Goal: Information Seeking & Learning: Learn about a topic

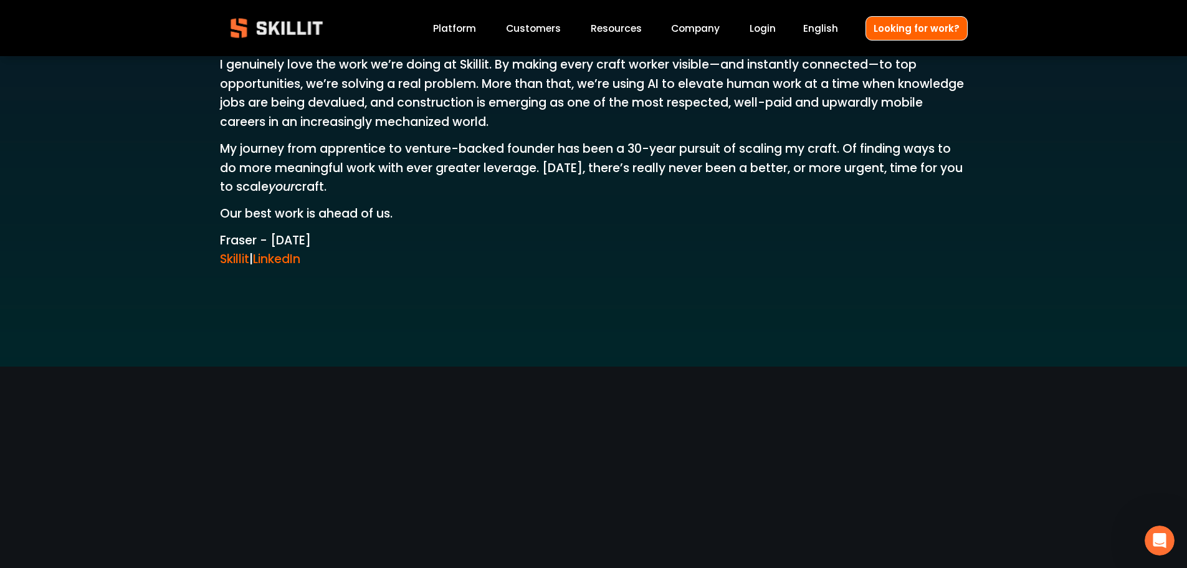
scroll to position [1922, 0]
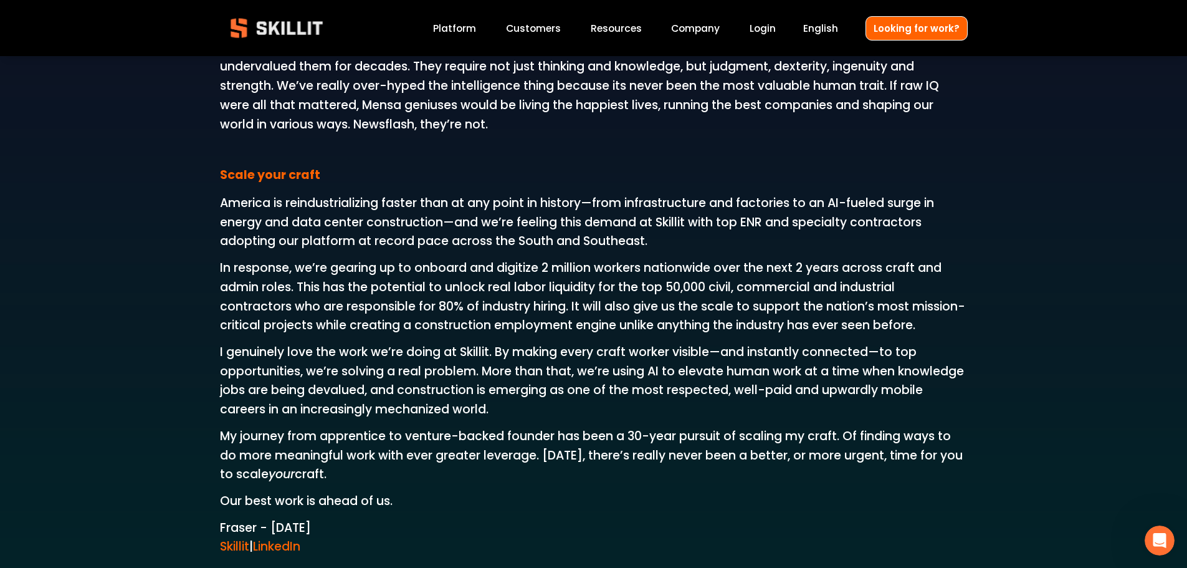
click at [467, 31] on link "Platform" at bounding box center [454, 28] width 43 height 17
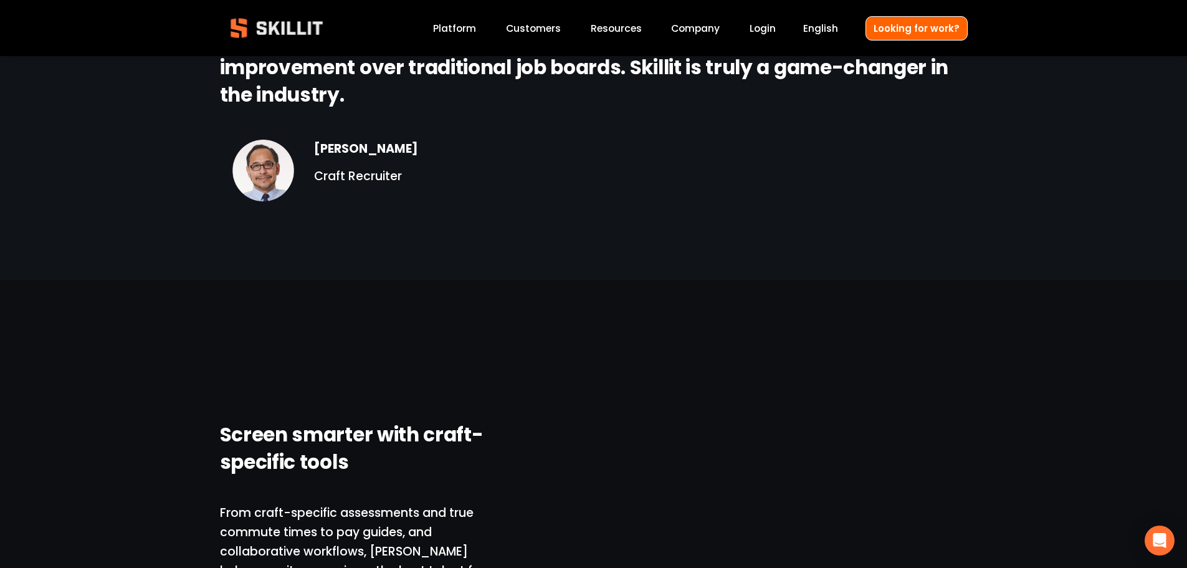
scroll to position [2119, 0]
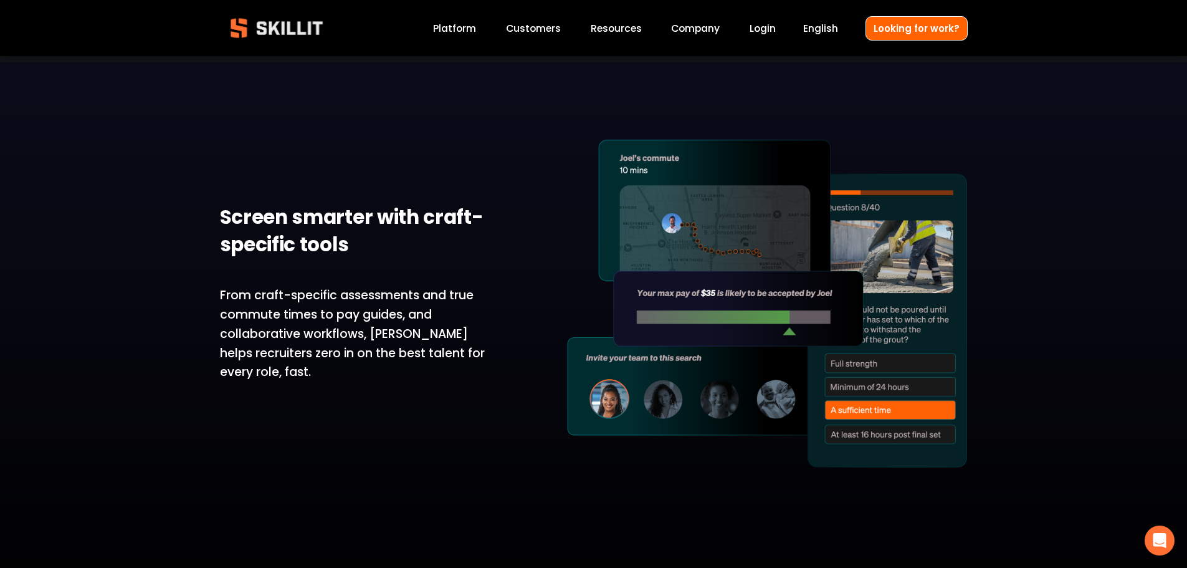
click at [306, 29] on img at bounding box center [276, 27] width 113 height 37
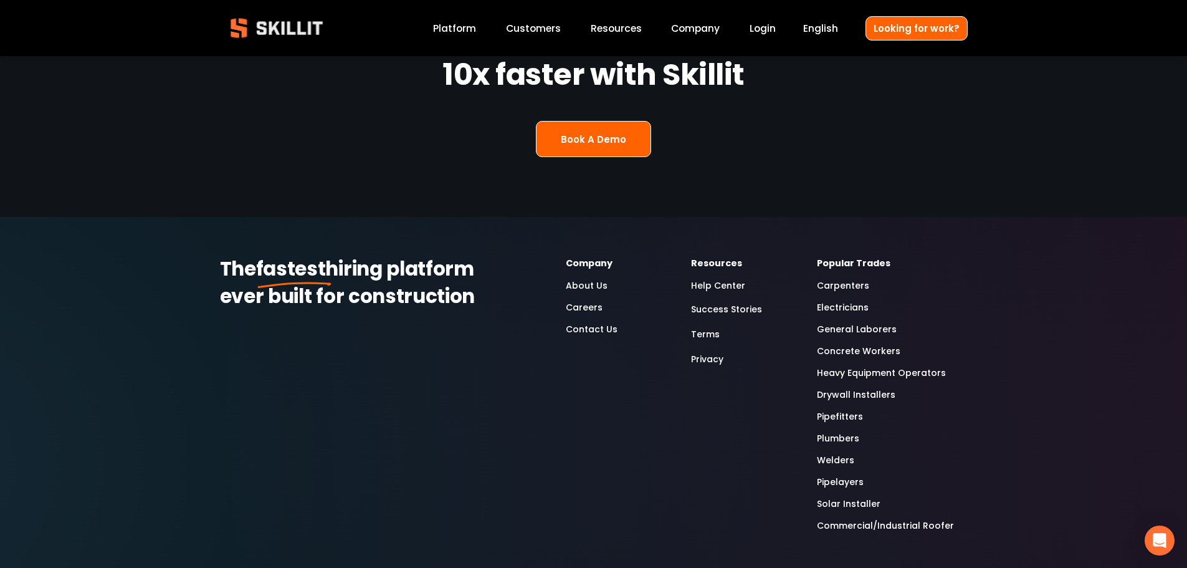
scroll to position [3276, 0]
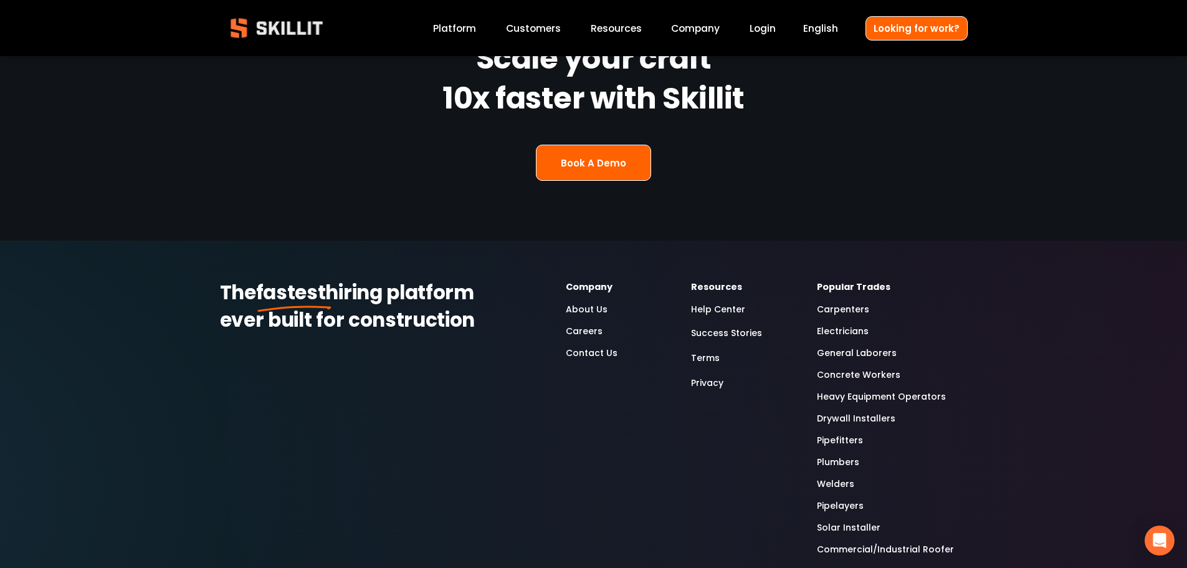
click at [835, 520] on link "Solar Installer" at bounding box center [849, 527] width 64 height 14
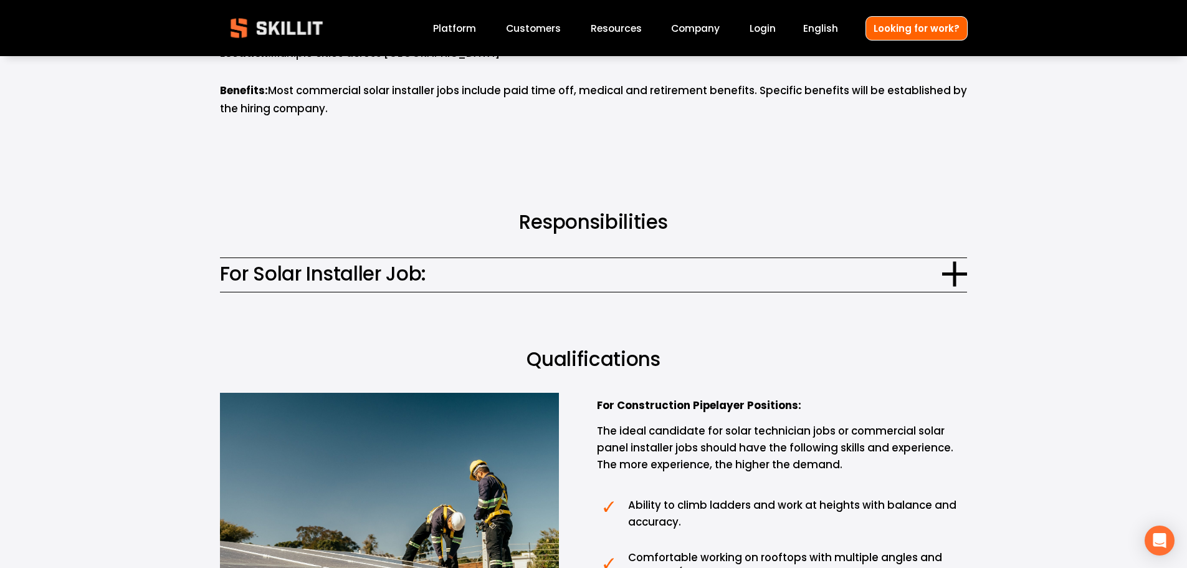
scroll to position [748, 0]
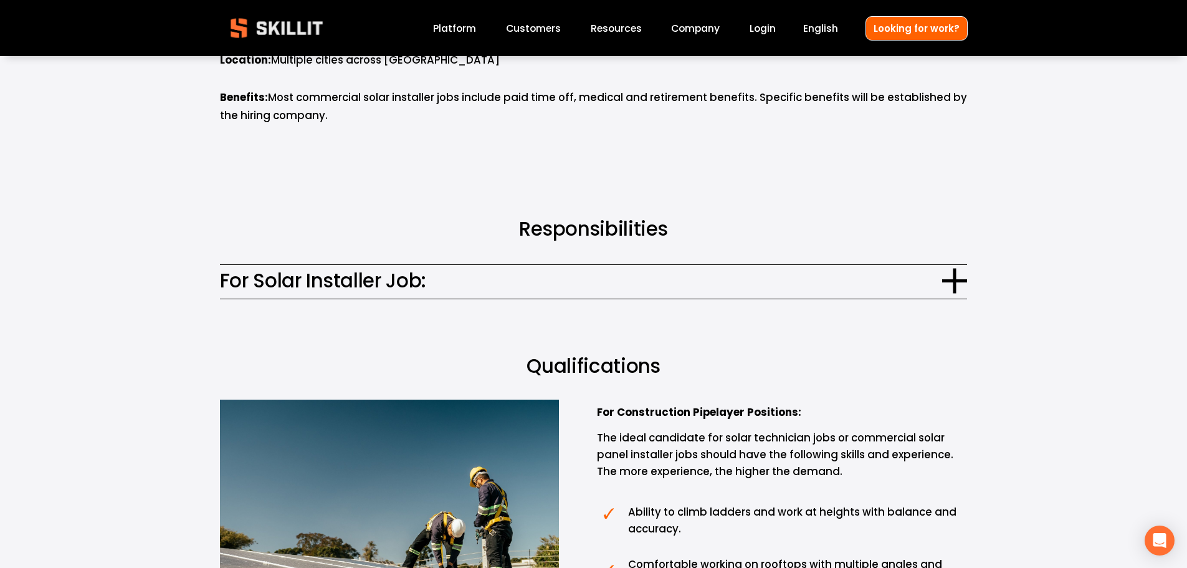
click at [509, 277] on span "For Solar Installer Job:" at bounding box center [581, 280] width 723 height 29
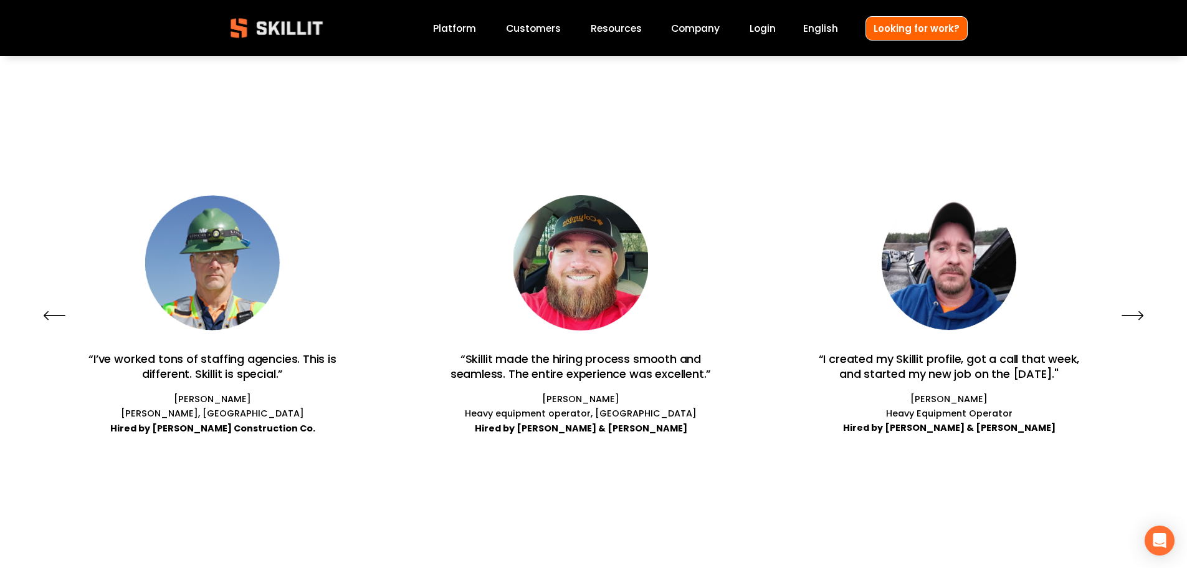
scroll to position [3553, 0]
click at [0, 0] on span "Pricing" at bounding box center [0, 0] width 0 height 0
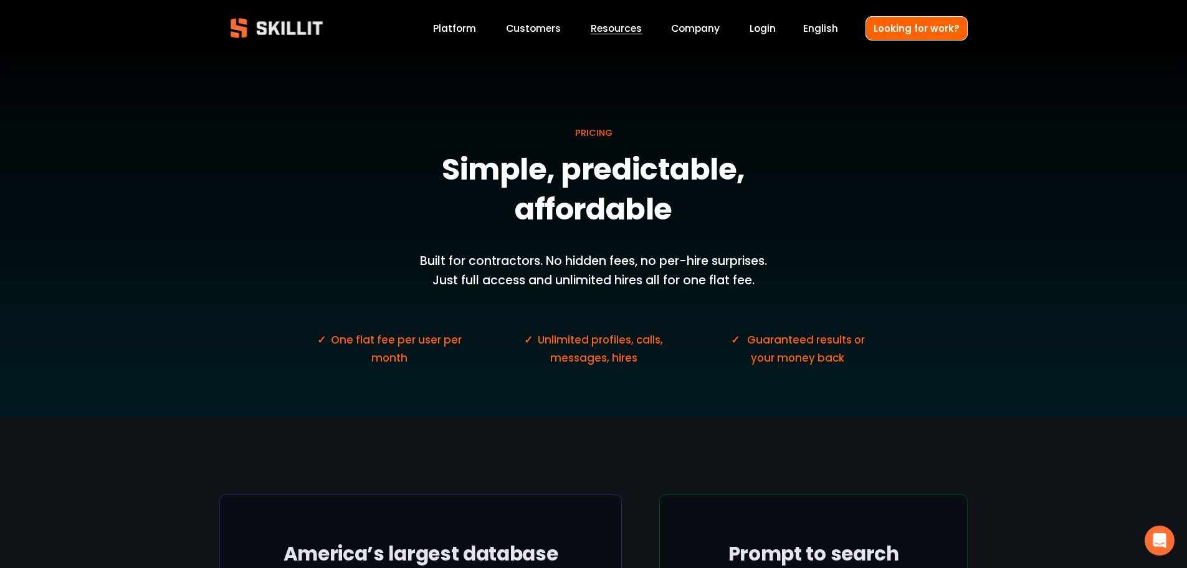
drag, startPoint x: 350, startPoint y: 158, endPoint x: 282, endPoint y: 72, distance: 108.7
click at [346, 151] on div "PRICING Simple, predictable, affordable Built for contractors. No hidden fees, …" at bounding box center [593, 237] width 1187 height 360
click at [287, 33] on img at bounding box center [276, 27] width 113 height 37
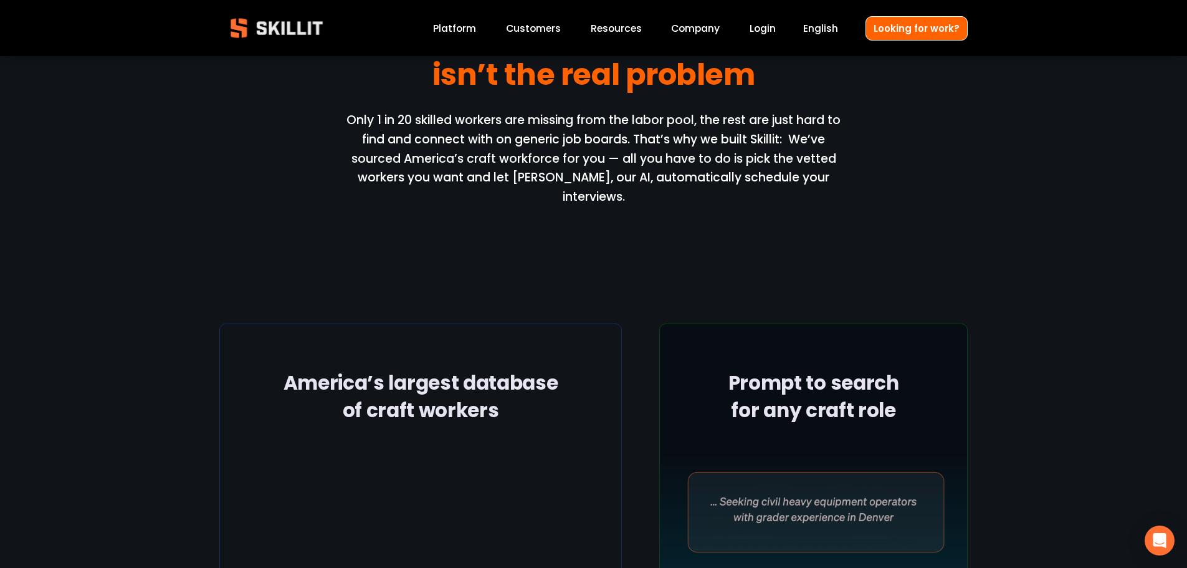
scroll to position [1406, 0]
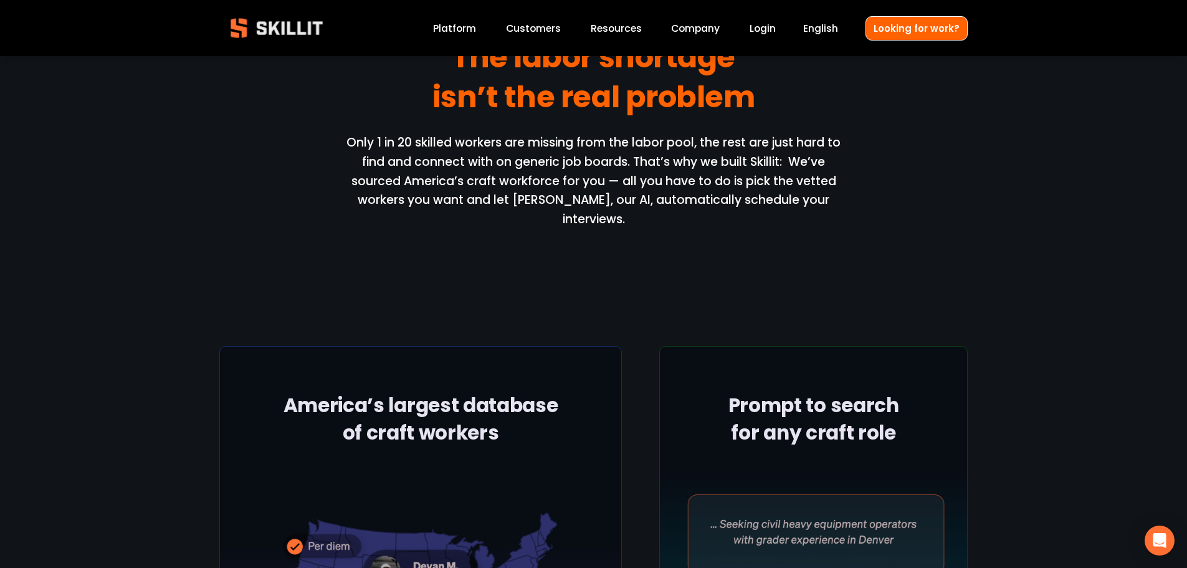
click at [472, 32] on link "Platform" at bounding box center [454, 28] width 43 height 17
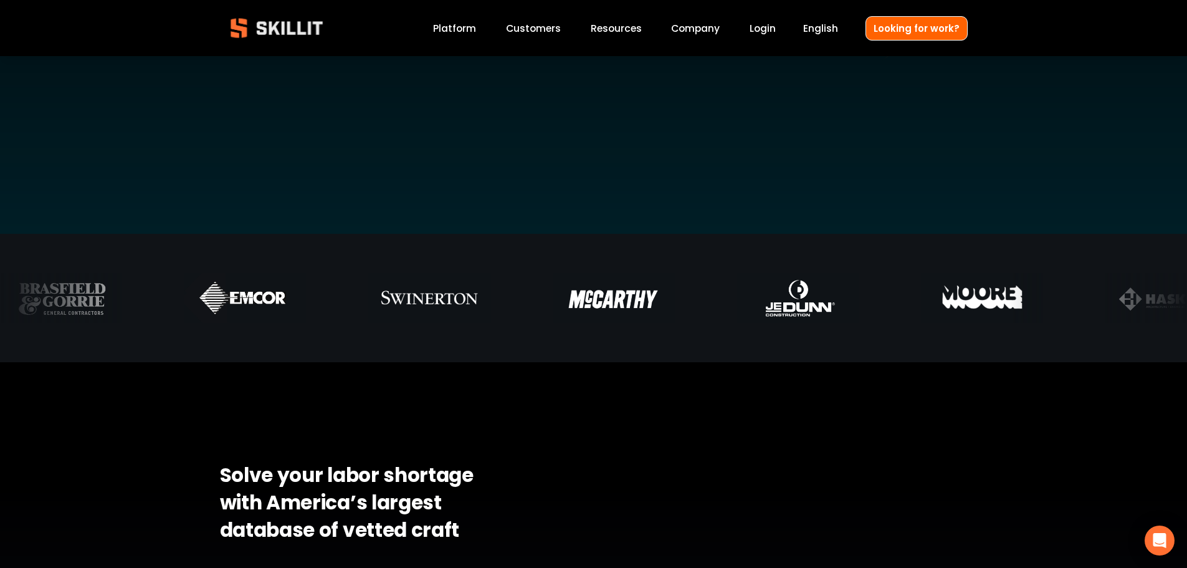
scroll to position [499, 0]
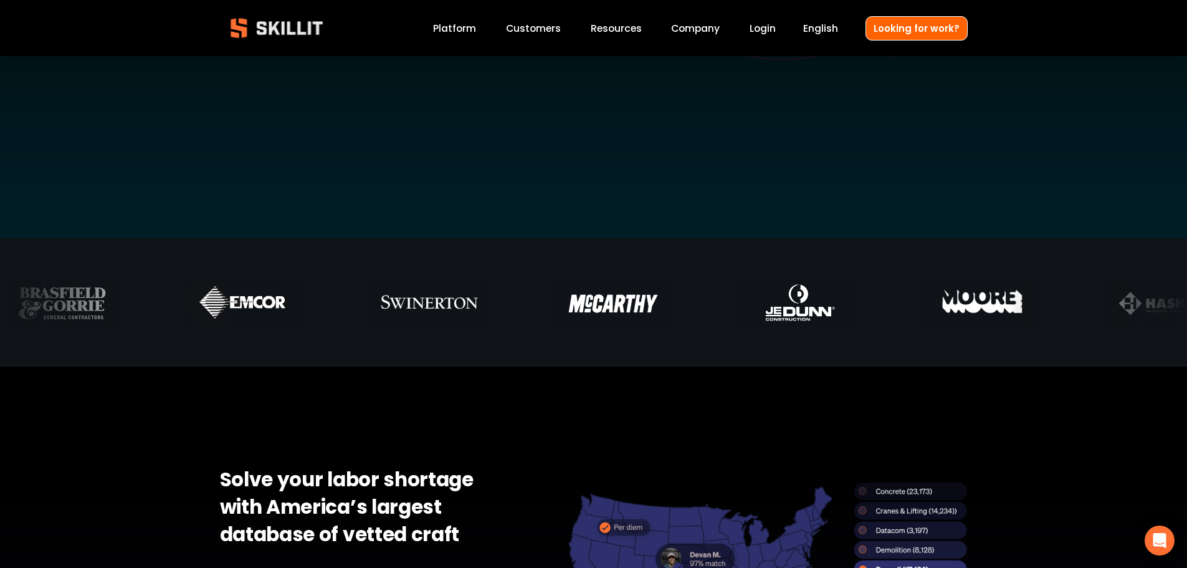
click at [0, 0] on span "Pricing" at bounding box center [0, 0] width 0 height 0
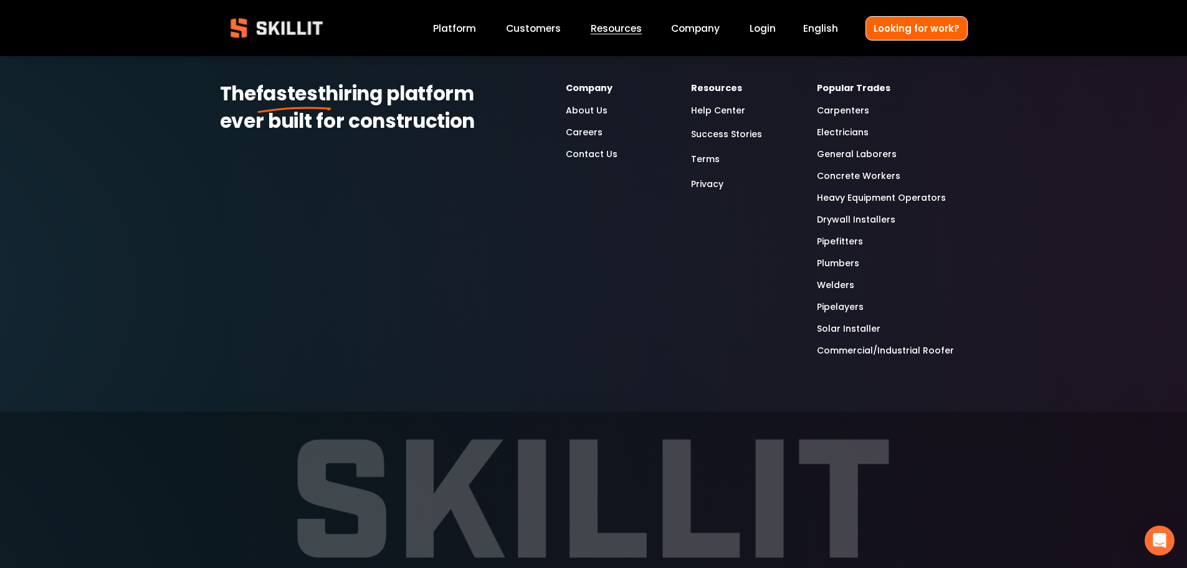
scroll to position [2082, 0]
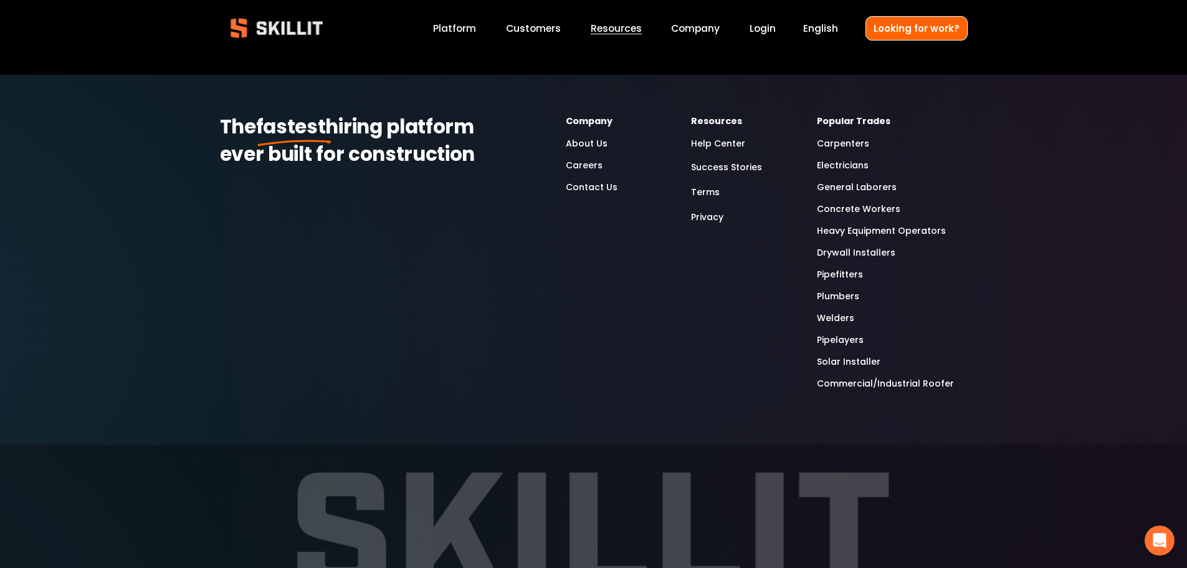
click at [840, 186] on link "General Laborers" at bounding box center [857, 187] width 80 height 14
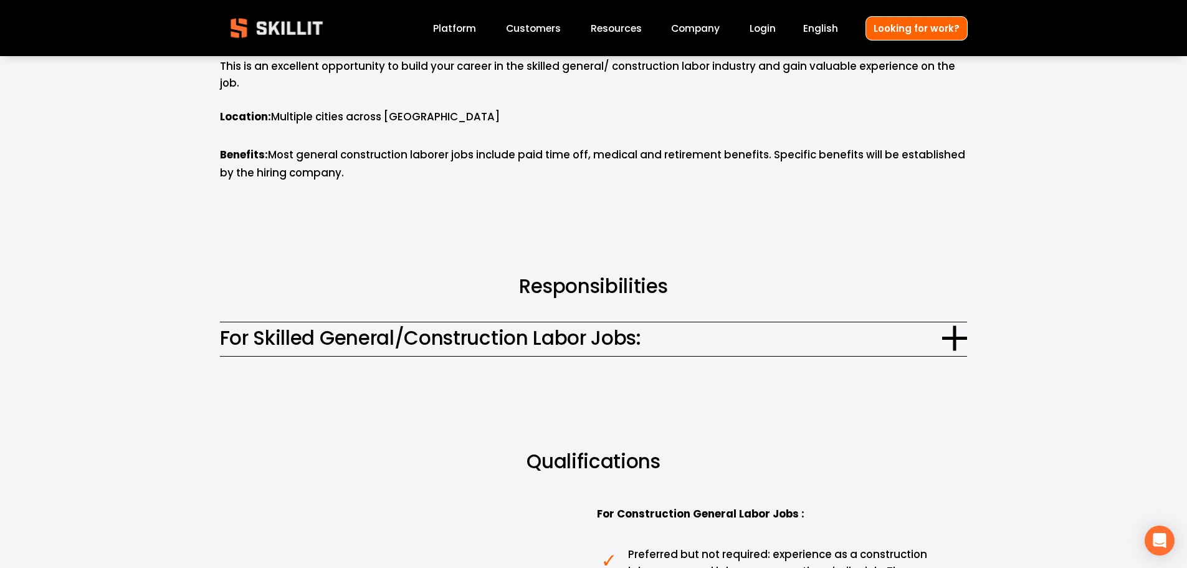
scroll to position [748, 0]
